Goal: Information Seeking & Learning: Understand process/instructions

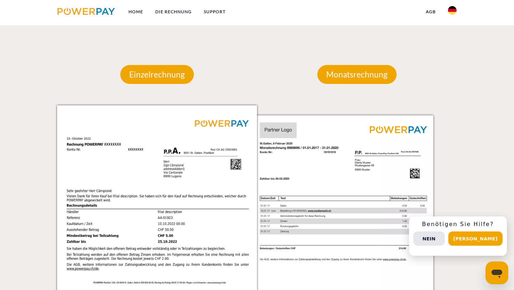
scroll to position [633, 0]
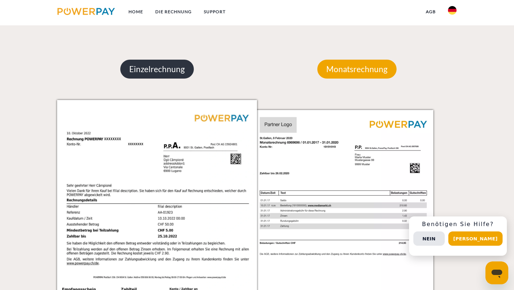
click at [162, 66] on p "Einzelrechnung" at bounding box center [156, 69] width 73 height 19
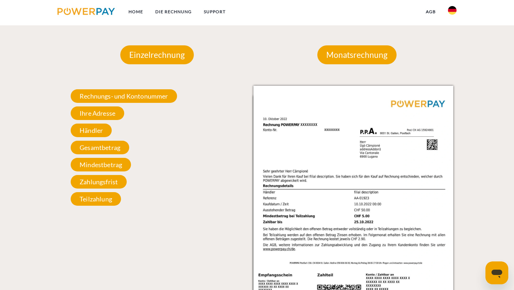
scroll to position [623, 0]
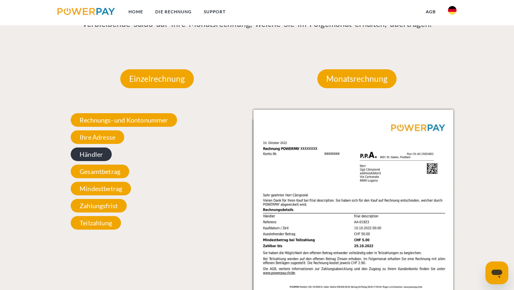
click at [97, 157] on span "Händler" at bounding box center [91, 154] width 41 height 14
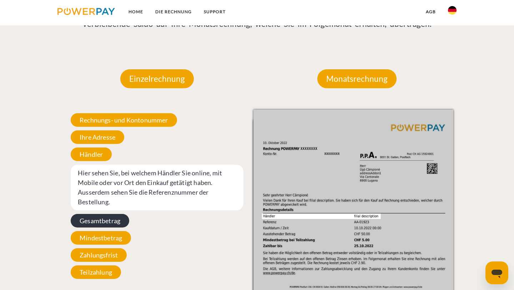
click at [108, 214] on span "Gesamtbetrag" at bounding box center [100, 221] width 58 height 14
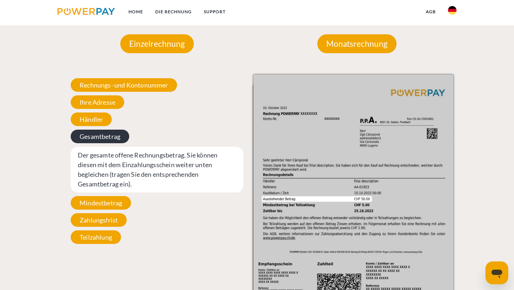
scroll to position [660, 0]
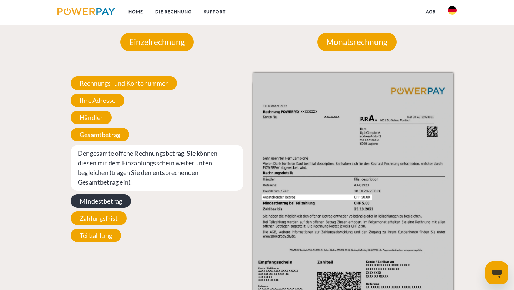
click at [111, 200] on span "Mindestbetrag" at bounding box center [101, 201] width 60 height 14
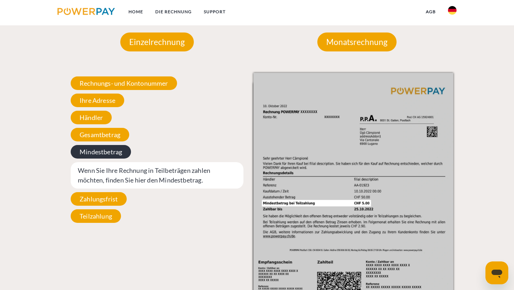
click at [111, 200] on span "Zahlungsfrist" at bounding box center [99, 199] width 56 height 14
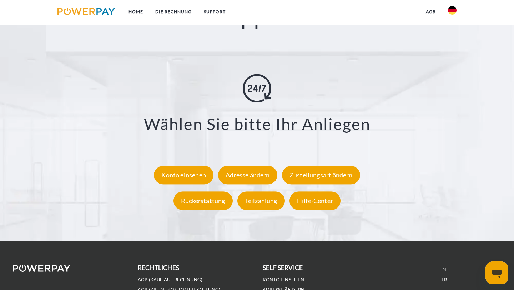
scroll to position [1274, 0]
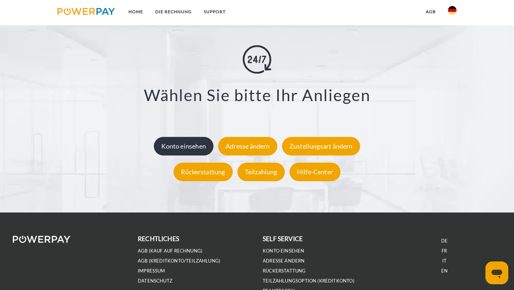
click at [173, 143] on div "Konto einsehen" at bounding box center [184, 146] width 60 height 19
click at [217, 12] on link "SUPPORT" at bounding box center [215, 11] width 34 height 13
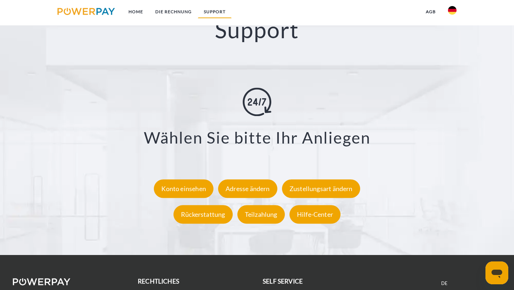
scroll to position [1211, 0]
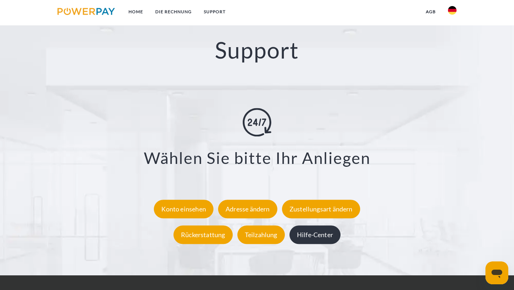
click at [312, 235] on div "Hilfe-Center" at bounding box center [314, 234] width 51 height 19
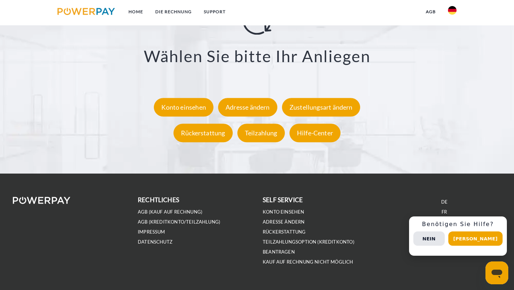
scroll to position [1329, 0]
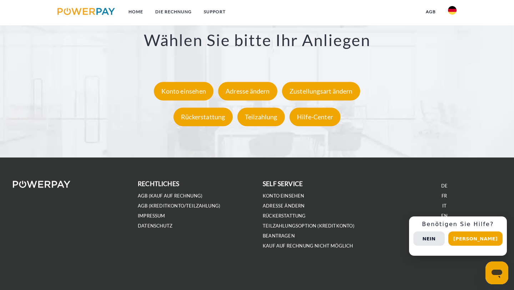
click at [178, 196] on link "AGB (Kauf auf Rechnung)" at bounding box center [170, 196] width 65 height 6
